Goal: Navigation & Orientation: Find specific page/section

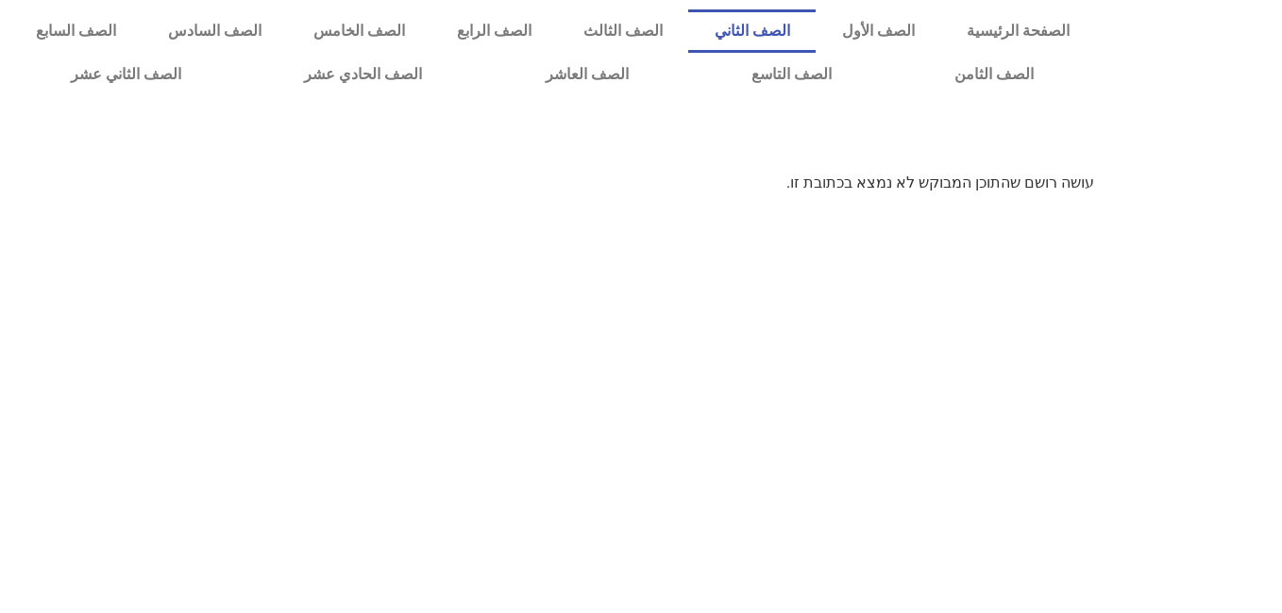
click at [815, 28] on link "الصف الثاني" at bounding box center [751, 30] width 127 height 43
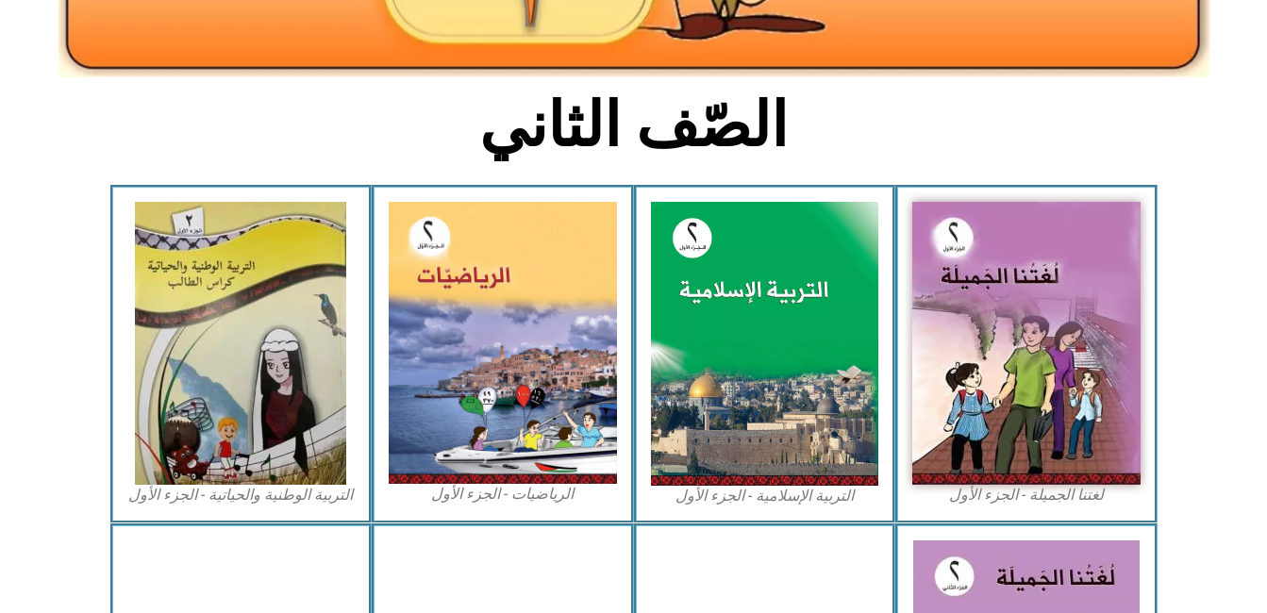
scroll to position [417, 0]
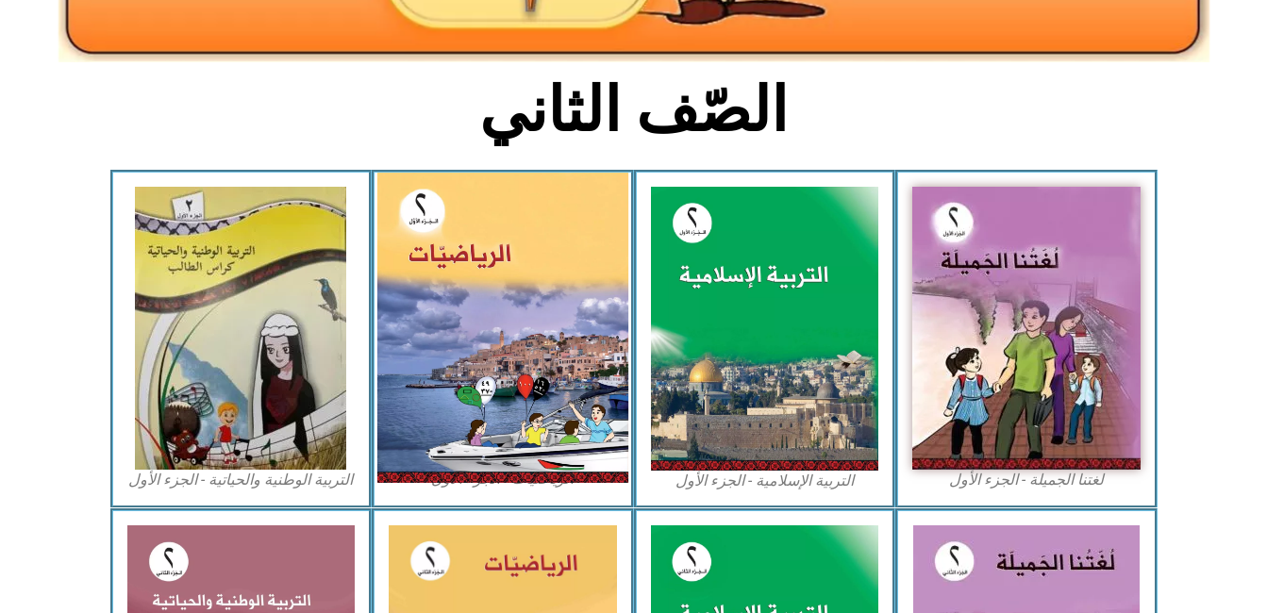
click at [578, 305] on img at bounding box center [502, 328] width 251 height 310
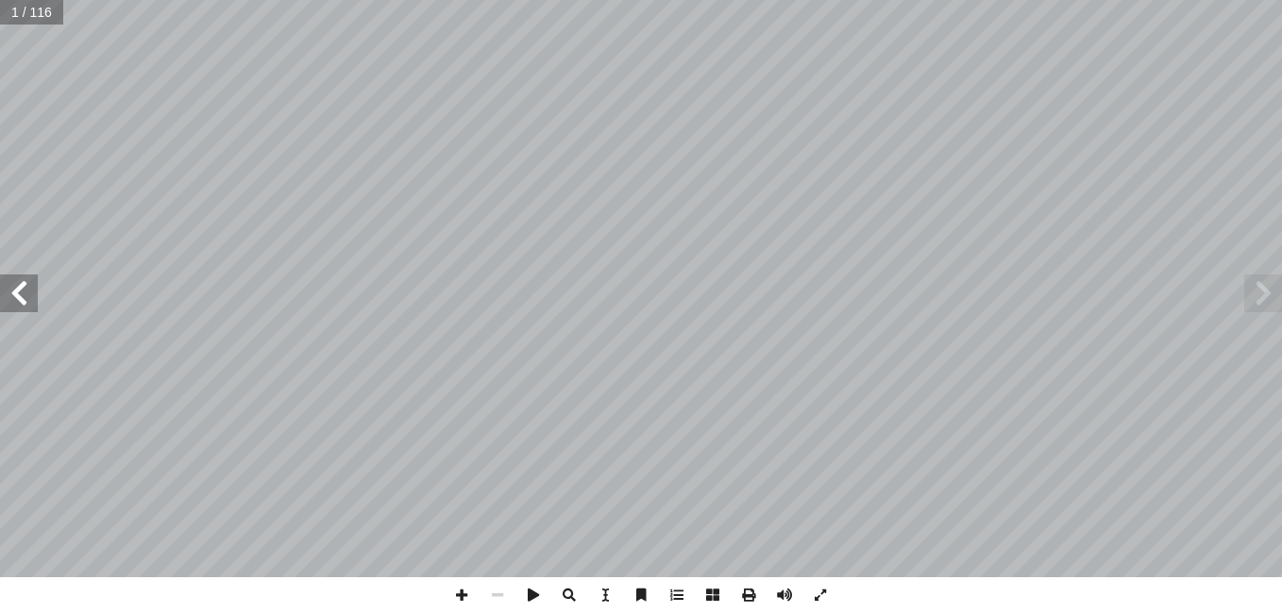
click at [24, 292] on span at bounding box center [19, 294] width 38 height 38
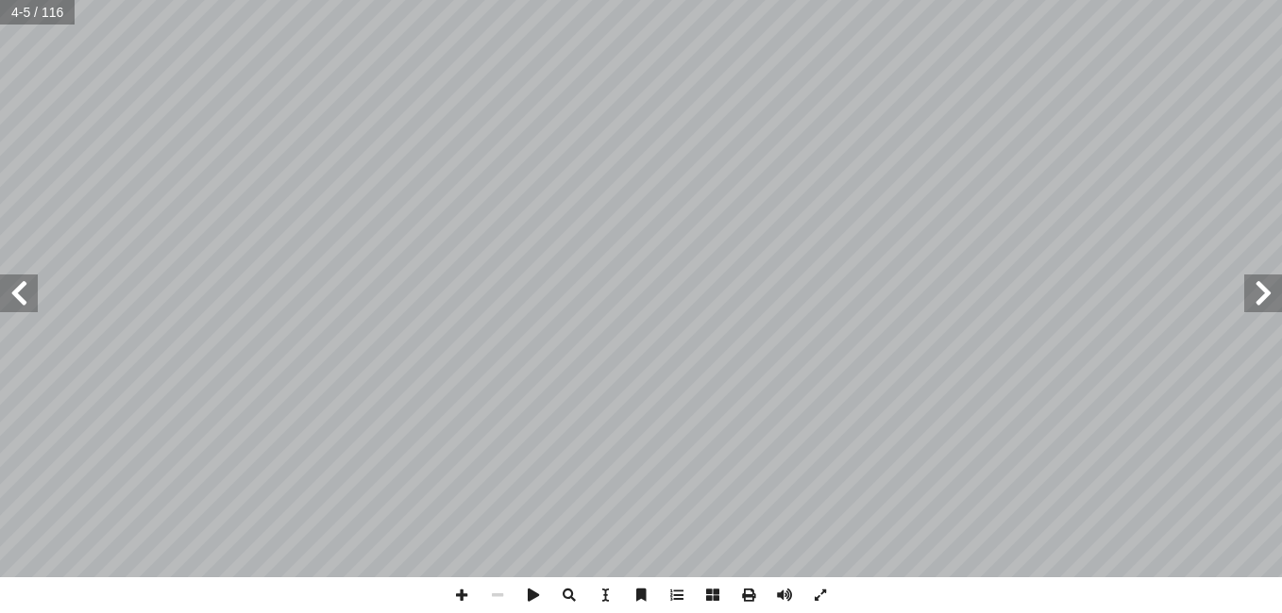
click at [24, 292] on span at bounding box center [19, 294] width 38 height 38
click at [466, 596] on span at bounding box center [462, 596] width 36 height 36
